Goal: Information Seeking & Learning: Find specific fact

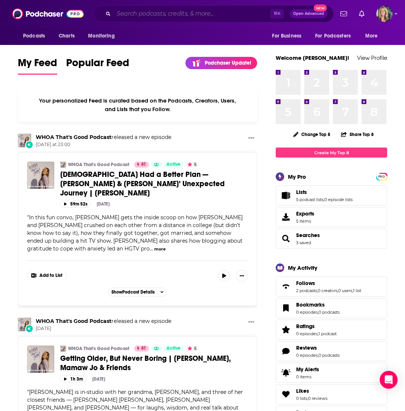
click at [115, 14] on input "Search podcasts, credits, & more..." at bounding box center [192, 14] width 156 height 12
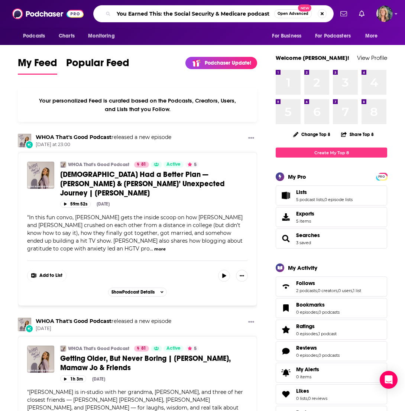
type input "You Earned This: the Social Security & Medicare podcast"
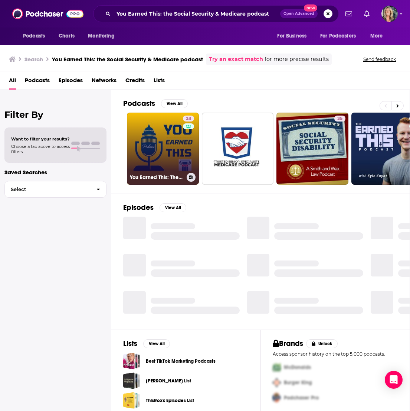
click at [165, 152] on link "34 You Earned This: The Social Security & Medicare Podcast!" at bounding box center [163, 149] width 72 height 72
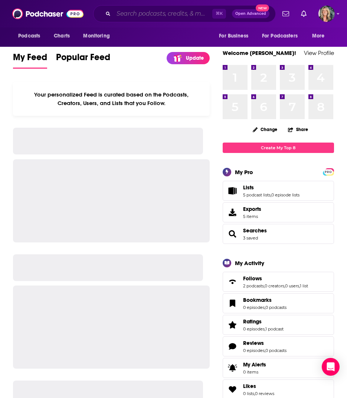
click at [123, 13] on input "Search podcasts, credits, & more..." at bounding box center [163, 14] width 99 height 12
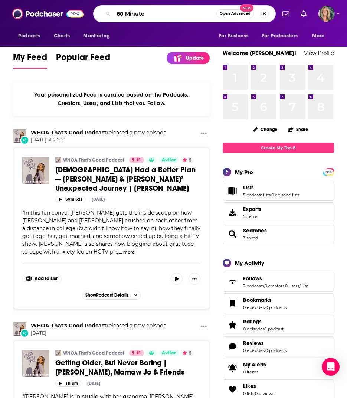
type input "60 Minutes"
